Goal: Find contact information: Find contact information

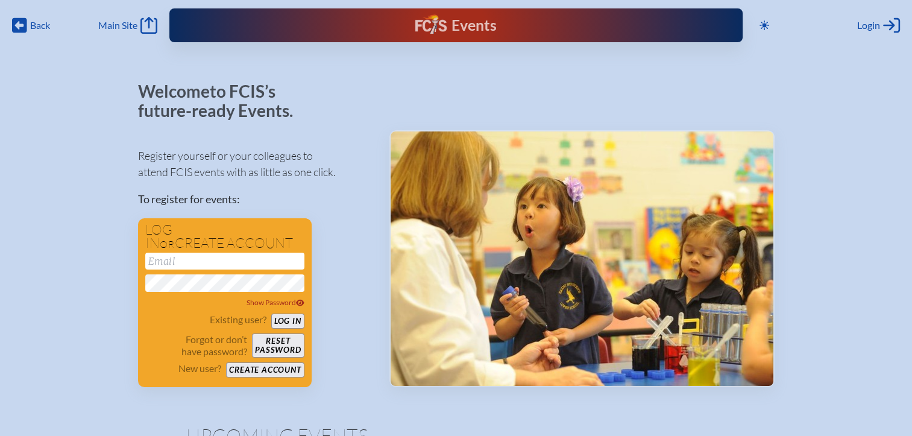
type input "[EMAIL_ADDRESS][DOMAIN_NAME]"
click at [856, 26] on div "Toggle to Dark Mode Close Login Area Log in or create account [EMAIL_ADDRESS][D…" at bounding box center [827, 25] width 145 height 19
click at [294, 321] on button "Log in" at bounding box center [287, 321] width 33 height 15
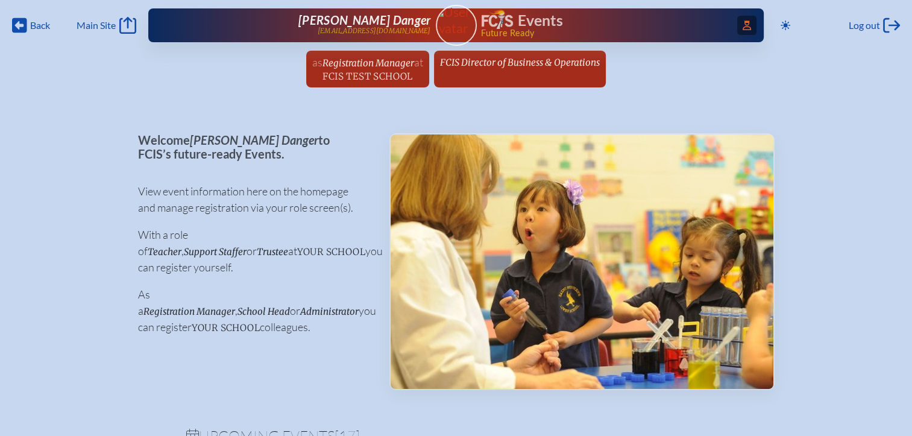
click at [743, 21] on icon at bounding box center [747, 25] width 8 height 10
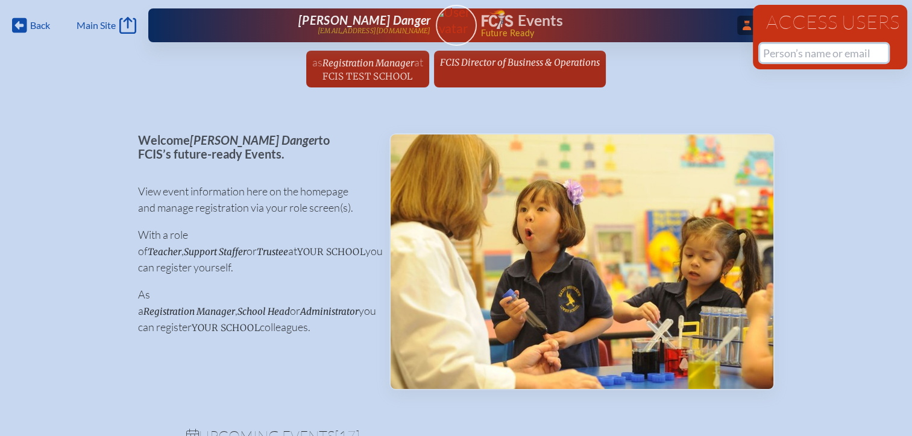
click at [786, 54] on input "text" at bounding box center [824, 53] width 128 height 18
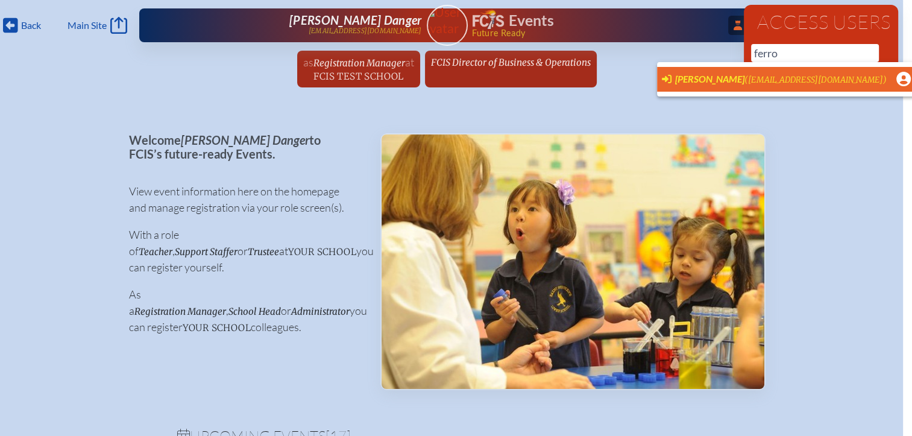
click at [735, 78] on span "Cristina Ferrone" at bounding box center [709, 78] width 69 height 11
type input "cferrone@corbettprep.com"
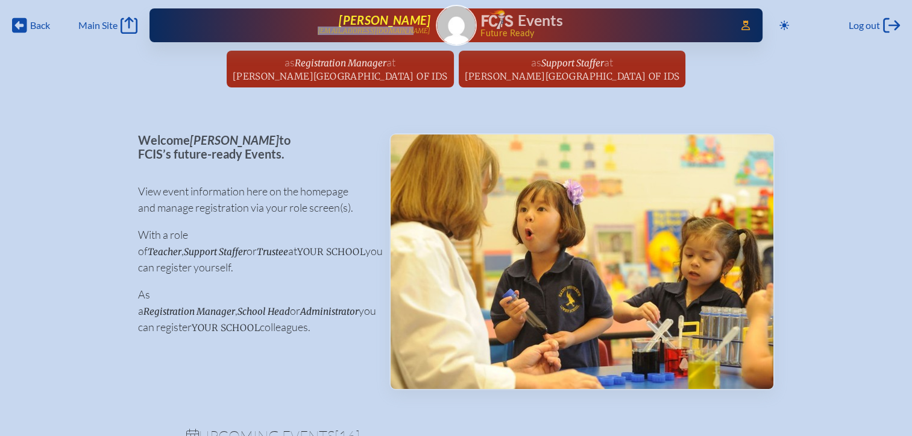
drag, startPoint x: 432, startPoint y: 33, endPoint x: 340, endPoint y: 33, distance: 91.6
click at [340, 33] on div "Access Users... Cristina Ferrone cferrone@corbettprep.com Events Future Ready" at bounding box center [456, 25] width 613 height 34
copy p "[EMAIL_ADDRESS][DOMAIN_NAME]"
